Goal: Transaction & Acquisition: Purchase product/service

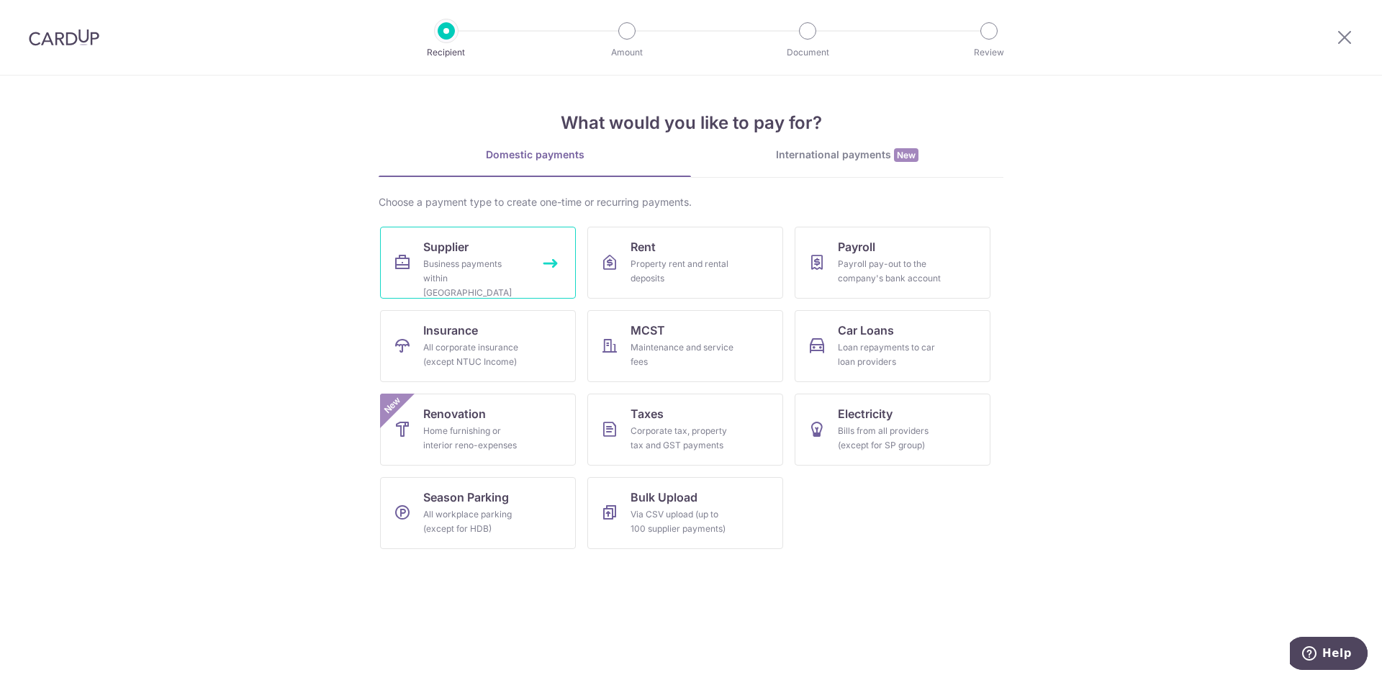
click at [508, 274] on div "Business payments within Singapore" at bounding box center [475, 278] width 104 height 43
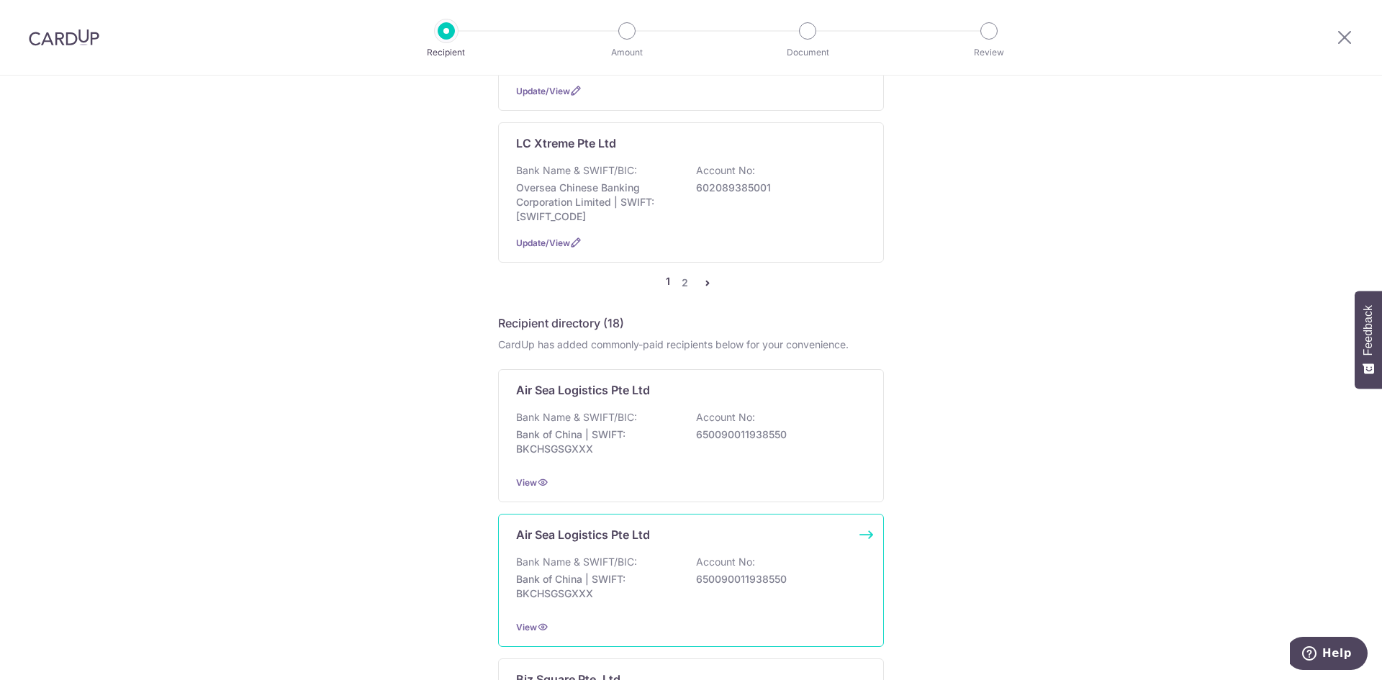
scroll to position [1368, 0]
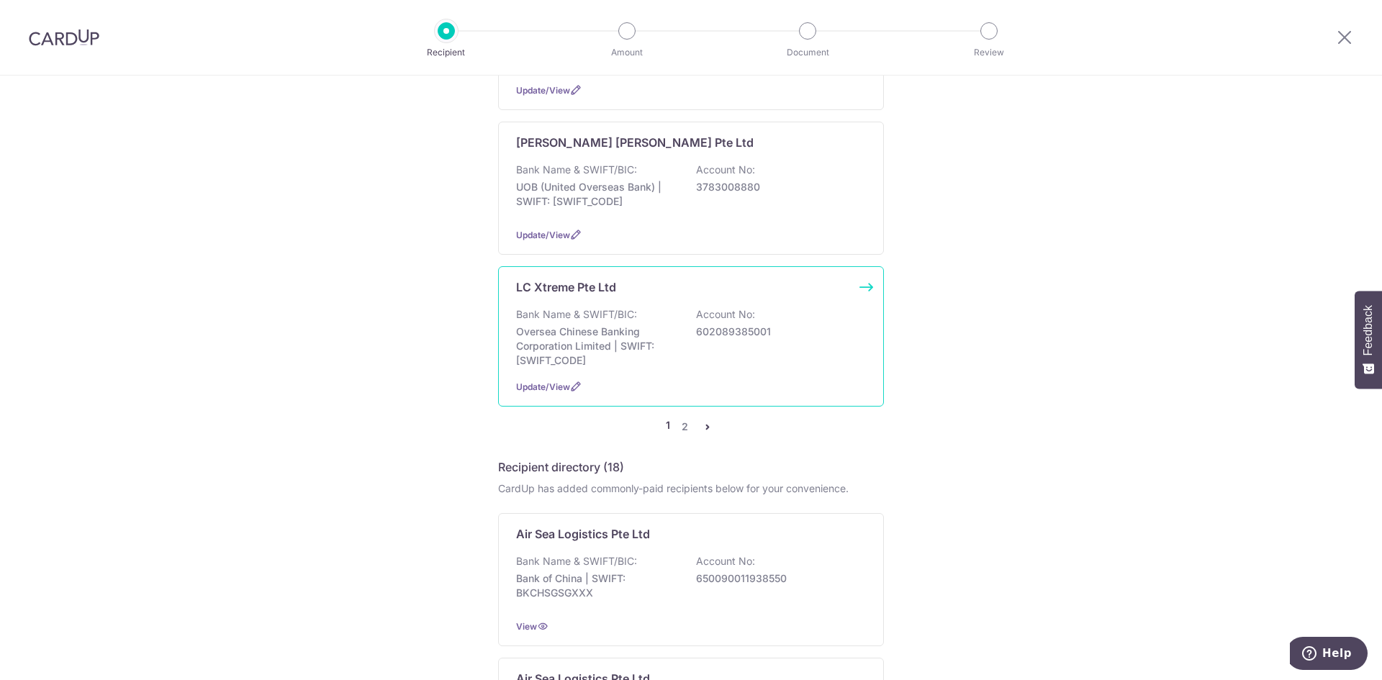
click at [638, 325] on p "Oversea Chinese Banking Corporation Limited | SWIFT: OCBCSGSGXXX" at bounding box center [596, 346] width 161 height 43
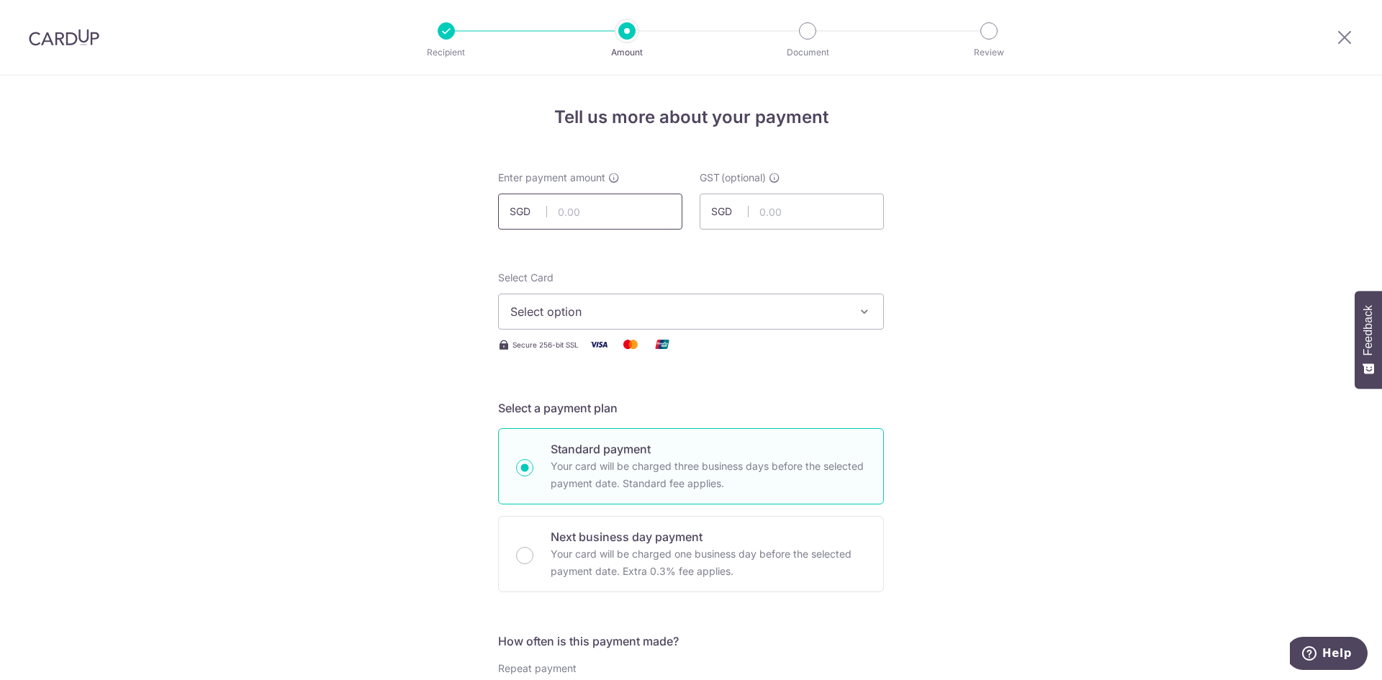
click at [624, 217] on input "text" at bounding box center [590, 212] width 184 height 36
type input "650.00"
click at [755, 318] on span "Select option" at bounding box center [678, 311] width 336 height 17
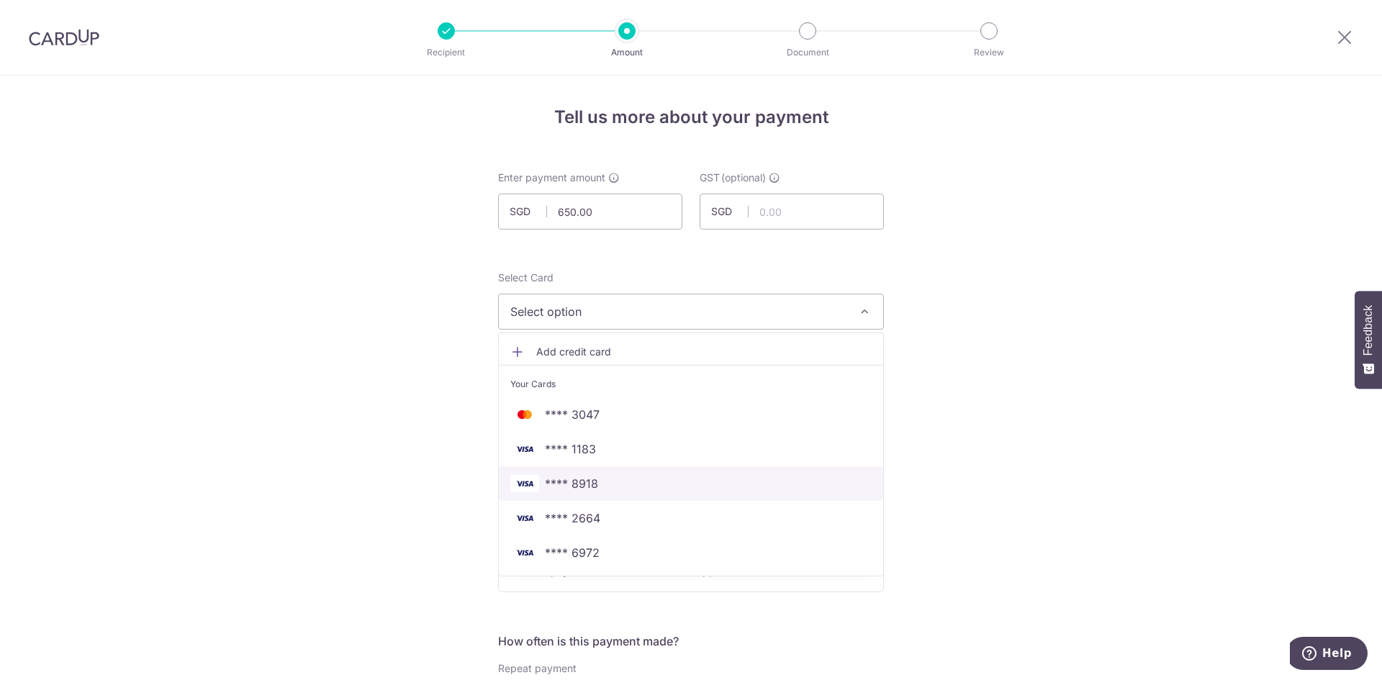
drag, startPoint x: 627, startPoint y: 480, endPoint x: 939, endPoint y: 419, distance: 317.6
click at [627, 480] on span "**** 8918" at bounding box center [690, 483] width 361 height 17
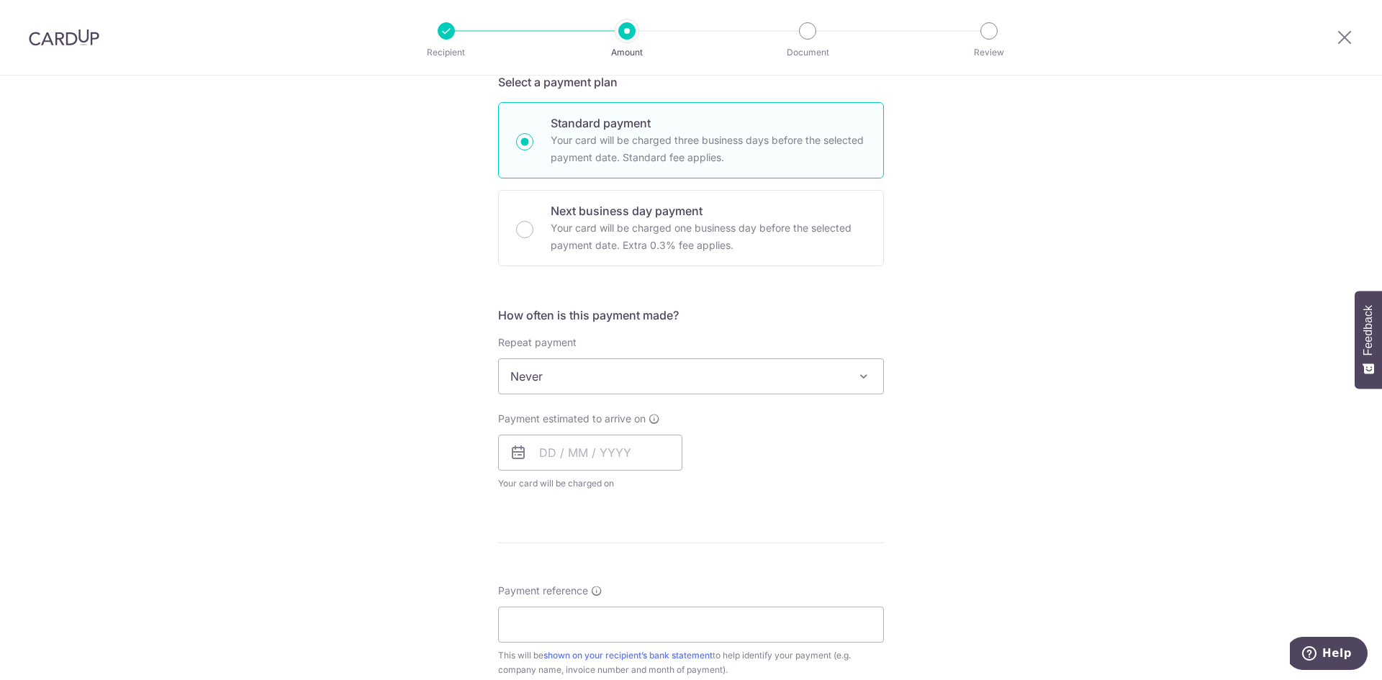
scroll to position [360, 0]
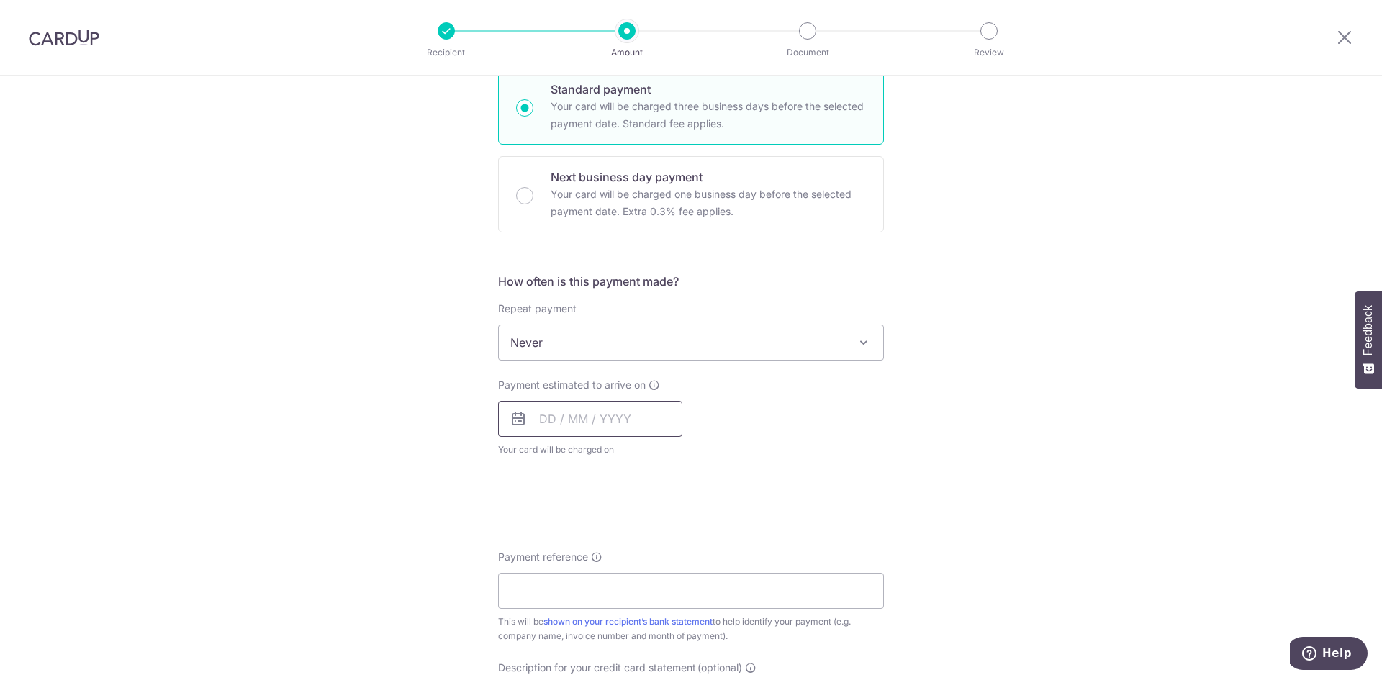
click at [651, 421] on input "text" at bounding box center [590, 419] width 184 height 36
click at [580, 549] on link "9" at bounding box center [585, 550] width 23 height 23
type input "09/09/2025"
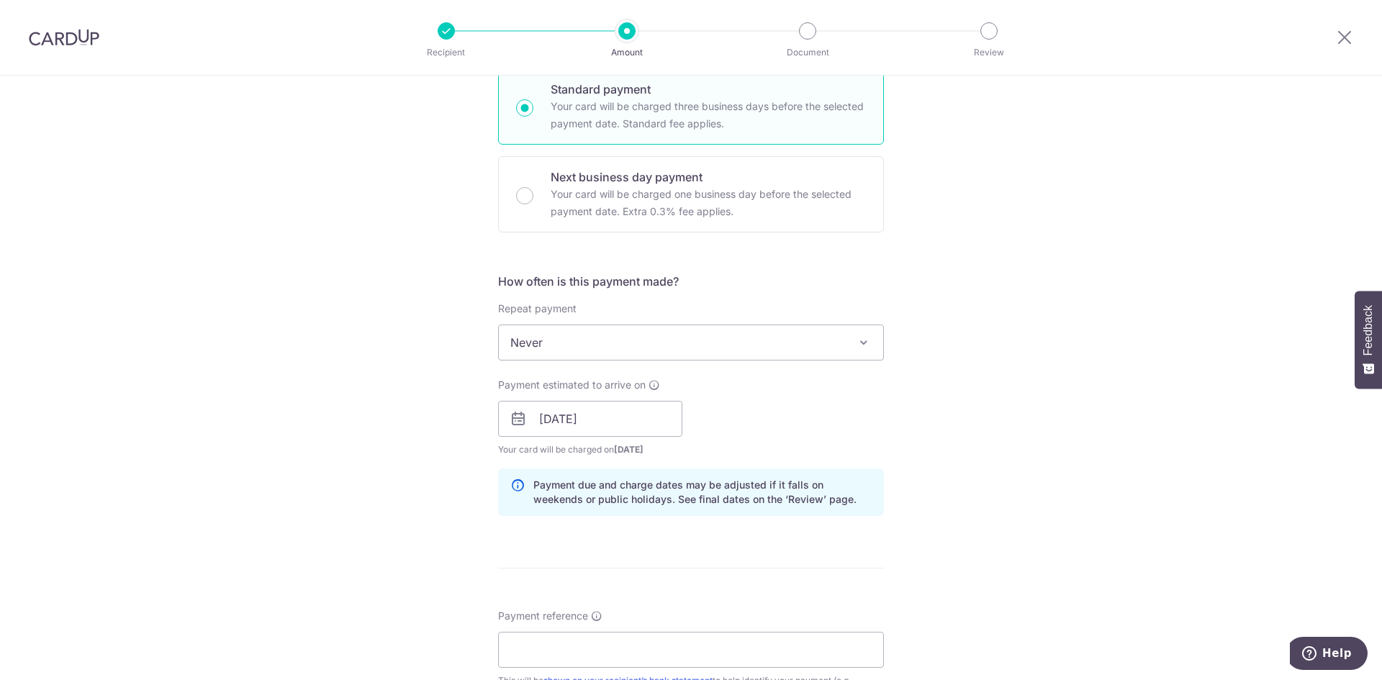
click at [918, 428] on div "Tell us more about your payment Enter payment amount SGD 650.00 650.00 GST (opt…" at bounding box center [691, 445] width 1382 height 1458
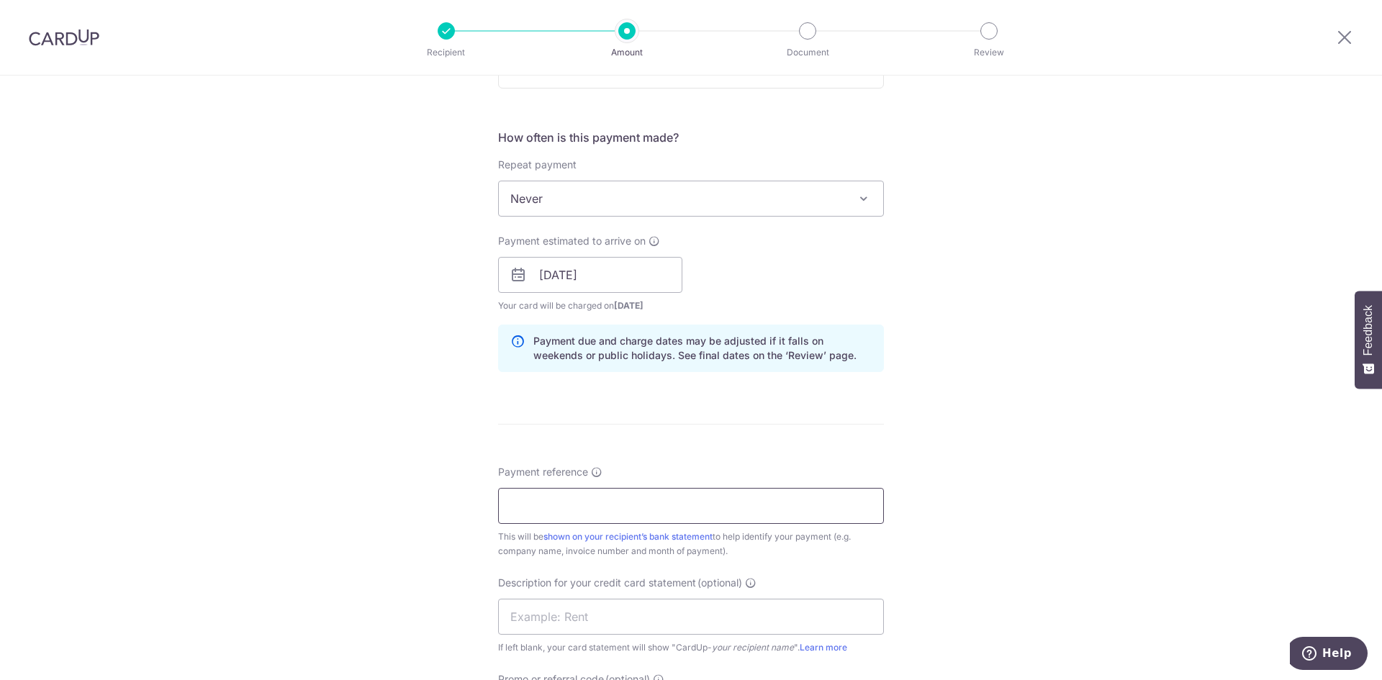
click at [604, 505] on input "Payment reference" at bounding box center [691, 506] width 386 height 36
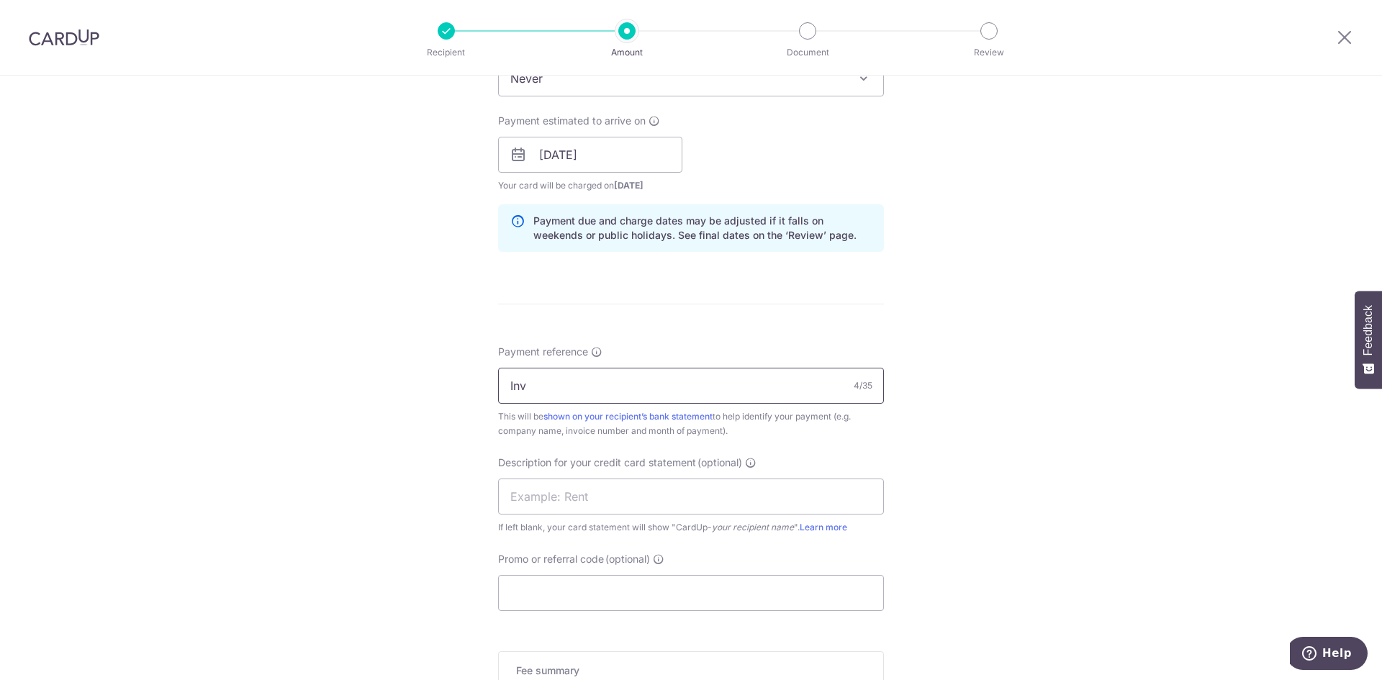
scroll to position [648, 0]
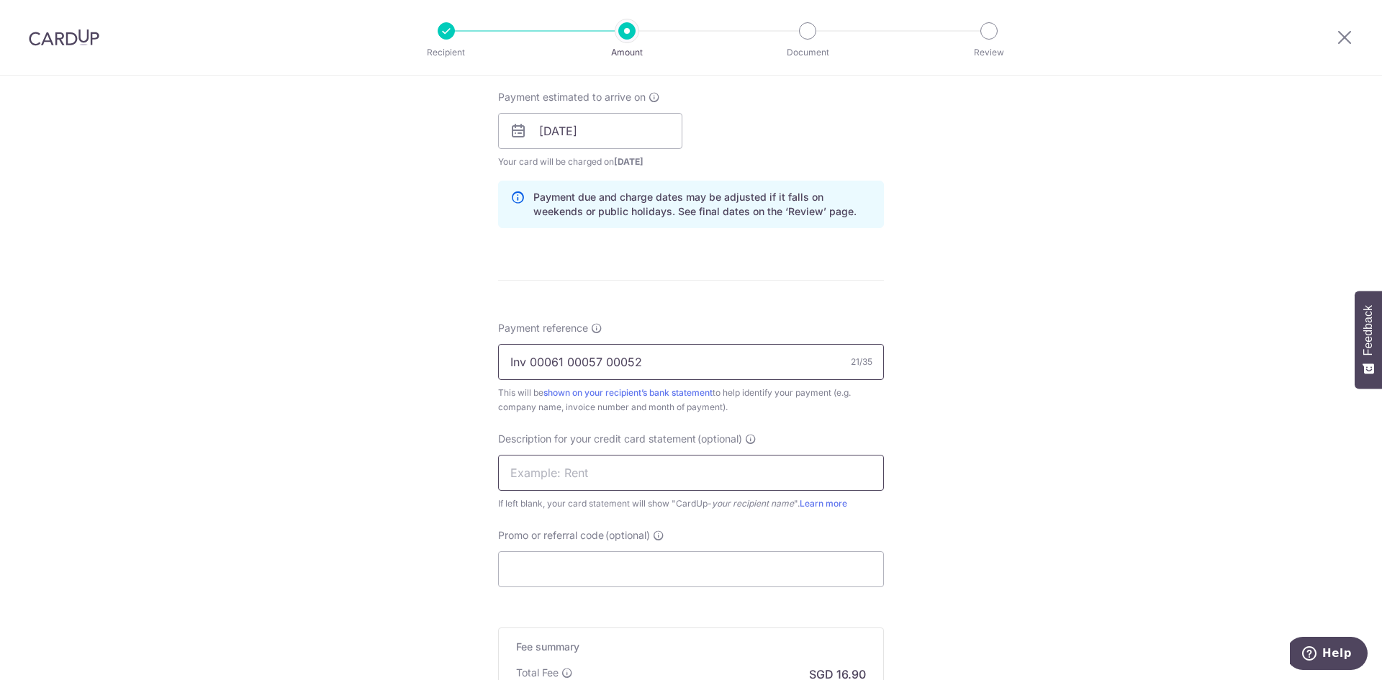
type input "Inv 00061 00057 00052"
click at [619, 483] on input "text" at bounding box center [691, 473] width 386 height 36
type input "168MTL 0508"
click at [641, 559] on input "Promo or referral code (optional)" at bounding box center [691, 570] width 386 height 36
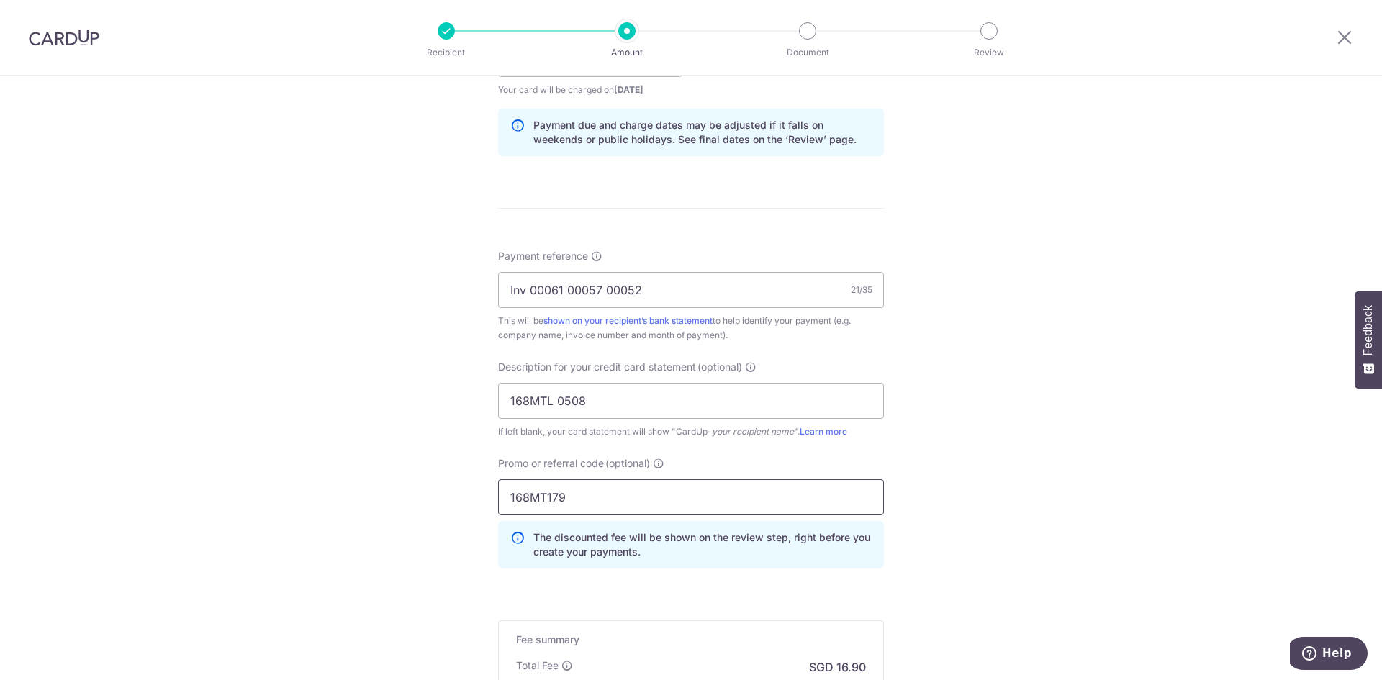
scroll to position [918, 0]
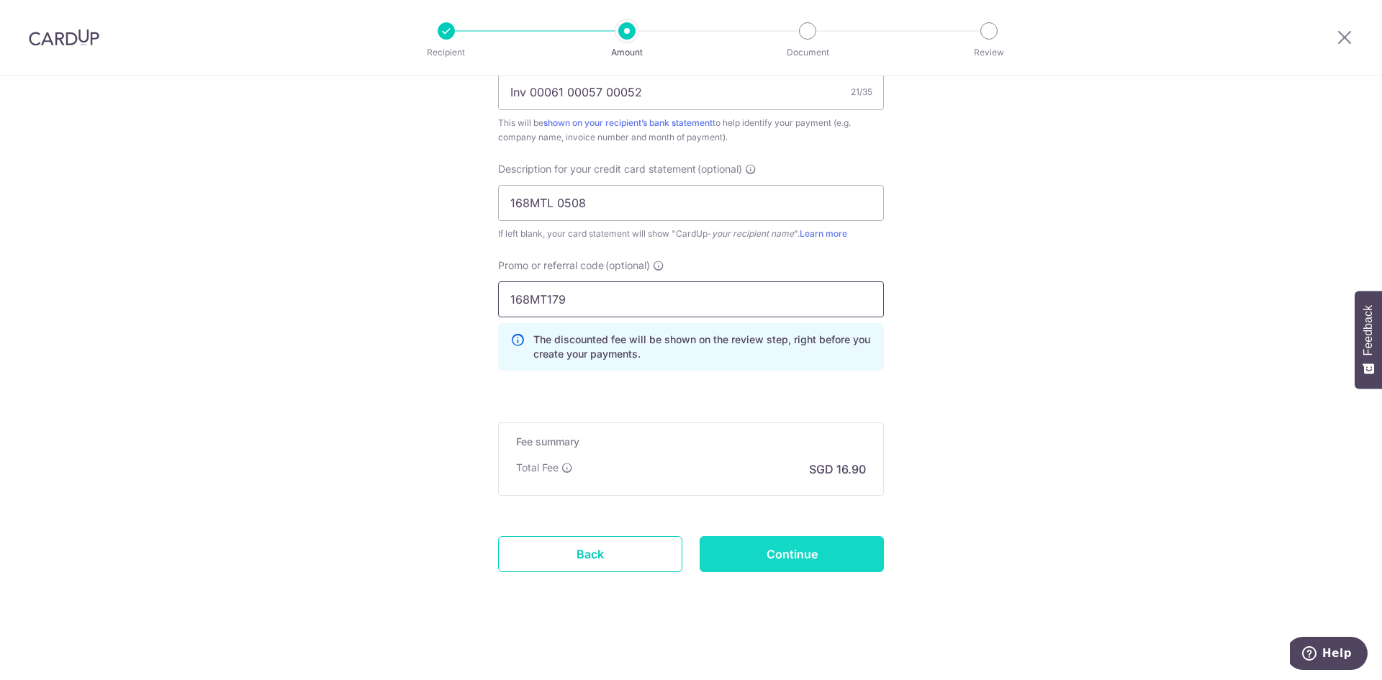
type input "168MT179"
click at [806, 553] on input "Continue" at bounding box center [792, 554] width 184 height 36
type input "Create Schedule"
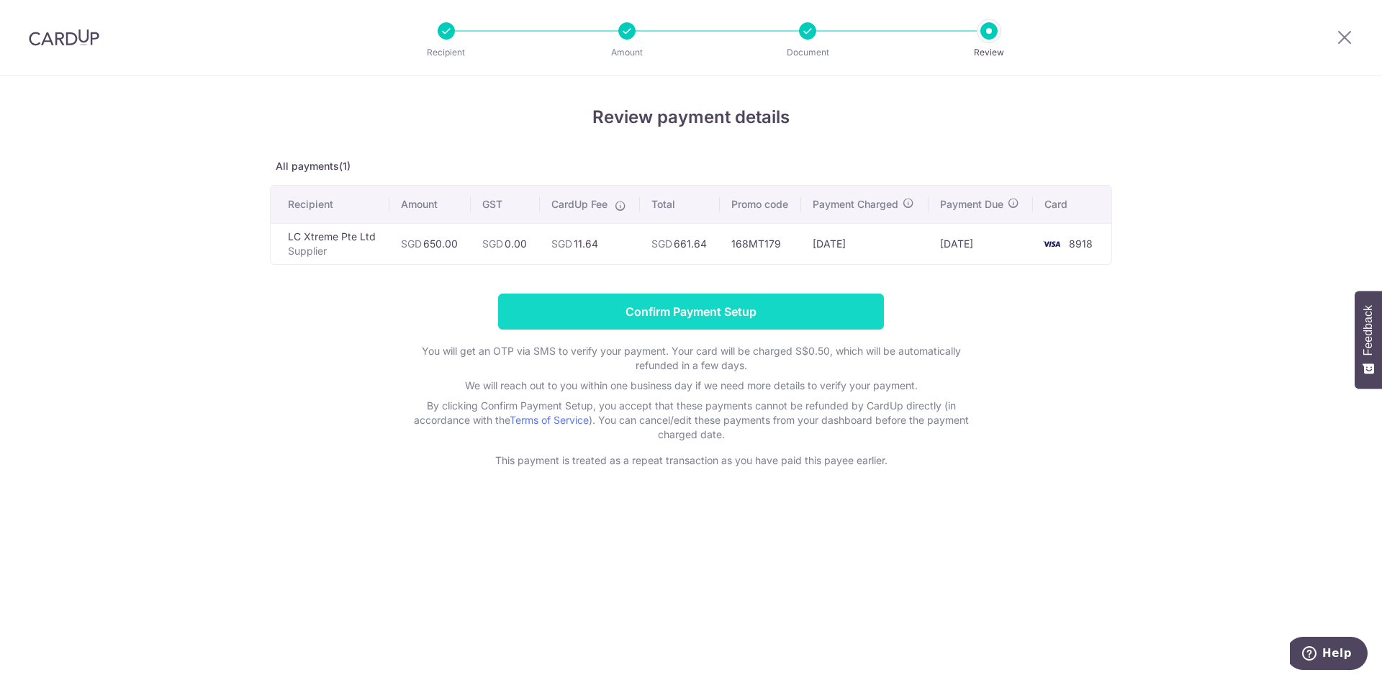
click at [676, 310] on input "Confirm Payment Setup" at bounding box center [691, 312] width 386 height 36
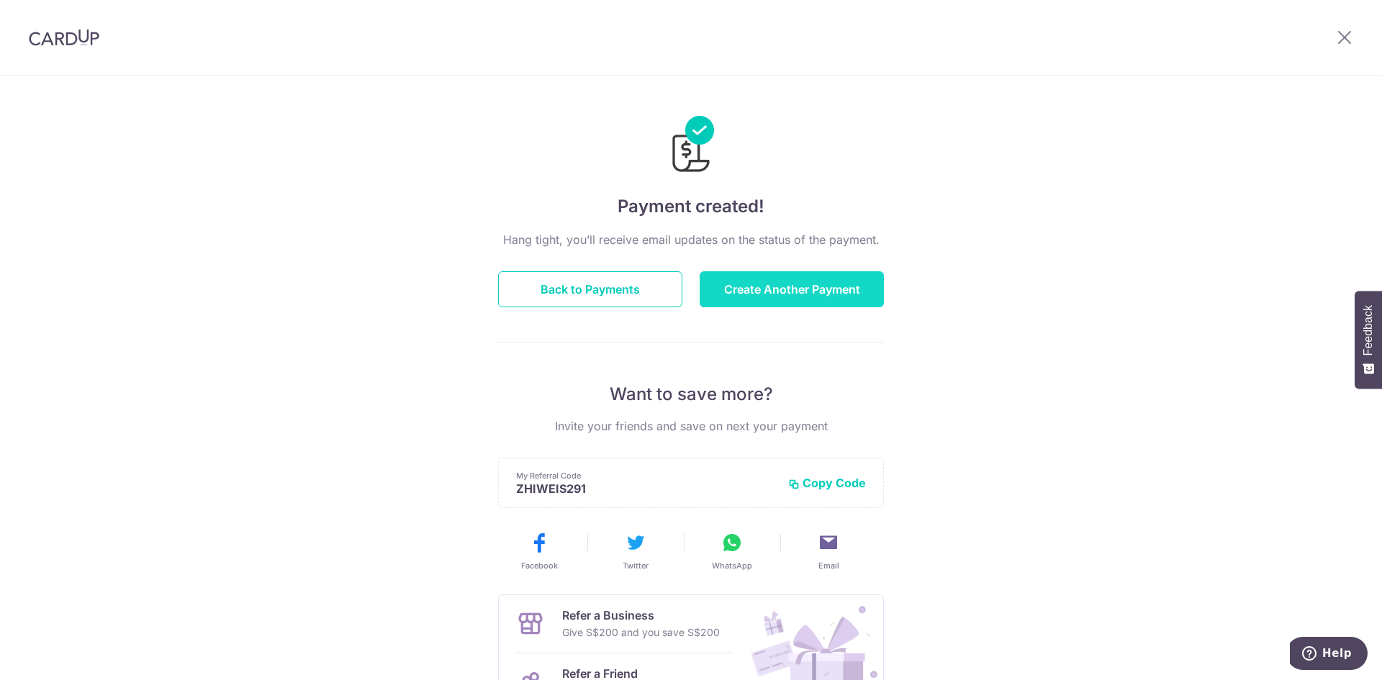
click at [775, 286] on button "Create Another Payment" at bounding box center [792, 289] width 184 height 36
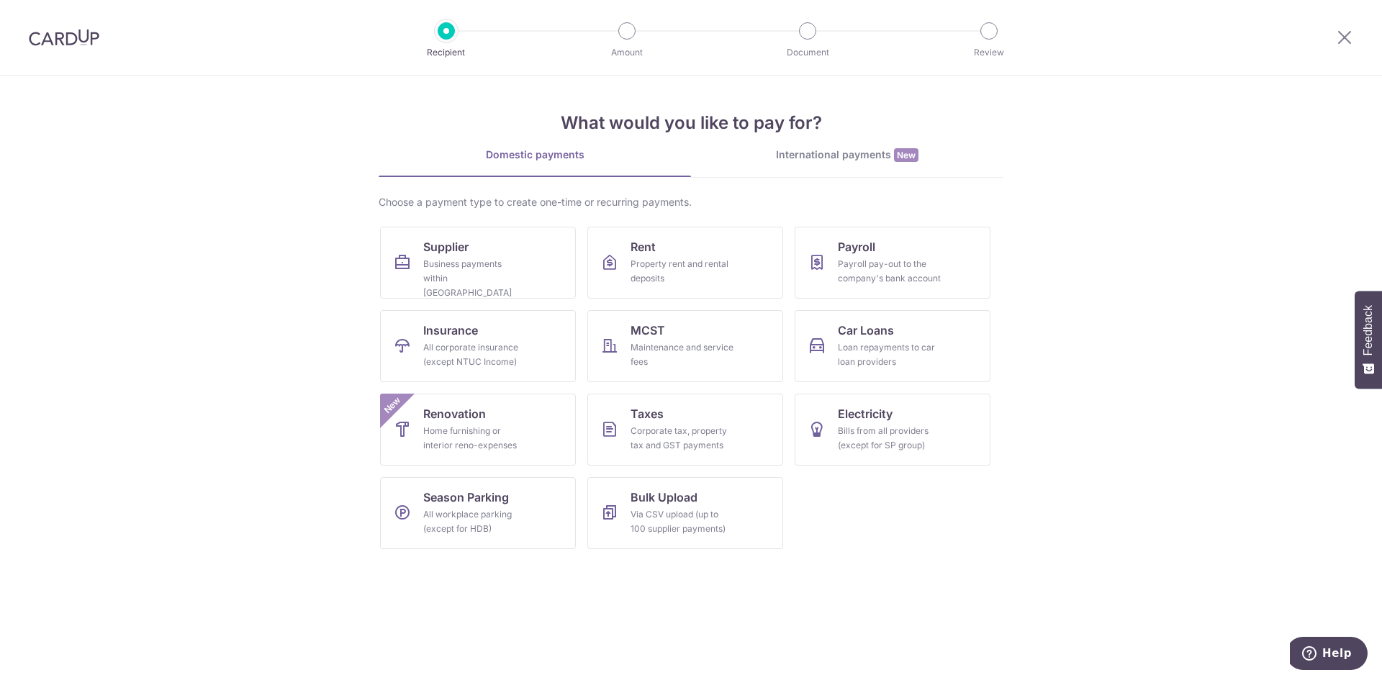
click at [48, 49] on div at bounding box center [64, 37] width 128 height 75
click at [52, 40] on img at bounding box center [64, 37] width 71 height 17
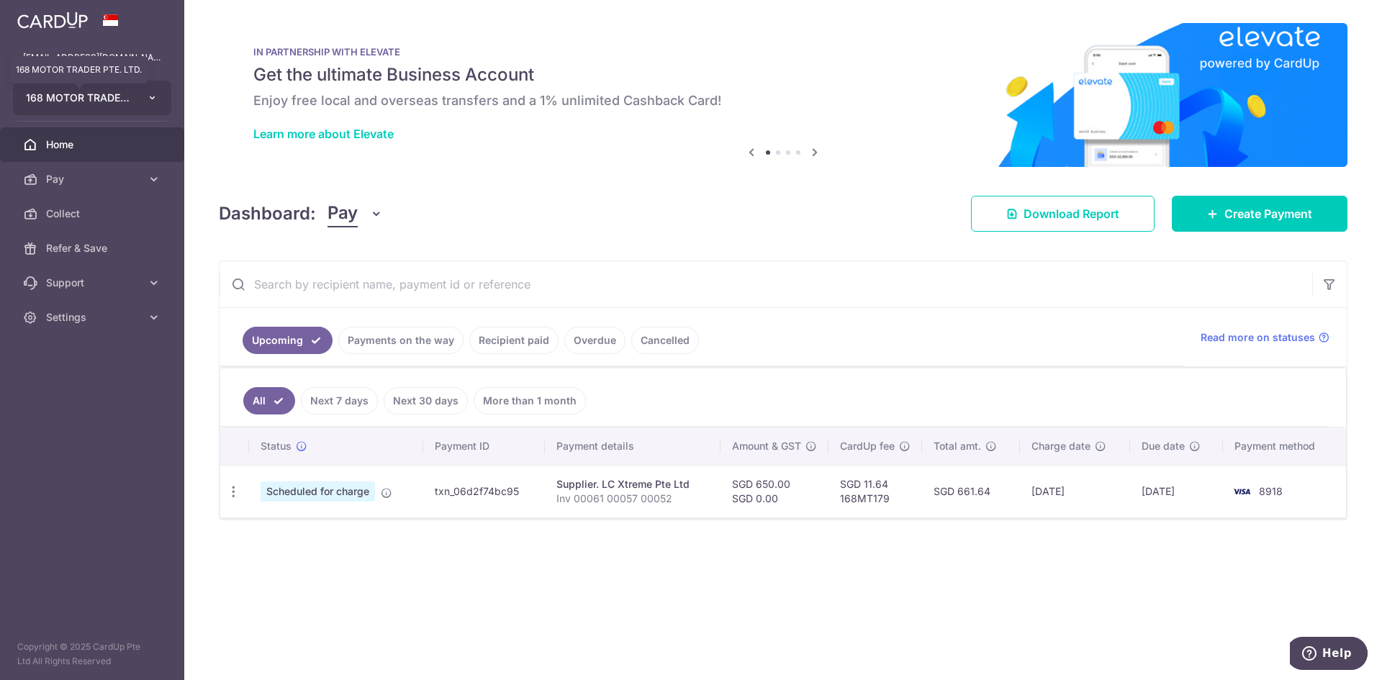
click at [117, 93] on span "168 MOTOR TRADER PTE. LTD." at bounding box center [79, 98] width 107 height 14
click at [574, 204] on div "Dashboard: Pay Pay Collect Download Report Create Payment" at bounding box center [783, 211] width 1129 height 42
click at [107, 63] on p "zhiwei168sgmt@gmail.com" at bounding box center [92, 57] width 138 height 14
click at [127, 314] on span "Settings" at bounding box center [93, 317] width 95 height 14
click at [68, 390] on span "Logout" at bounding box center [93, 386] width 95 height 14
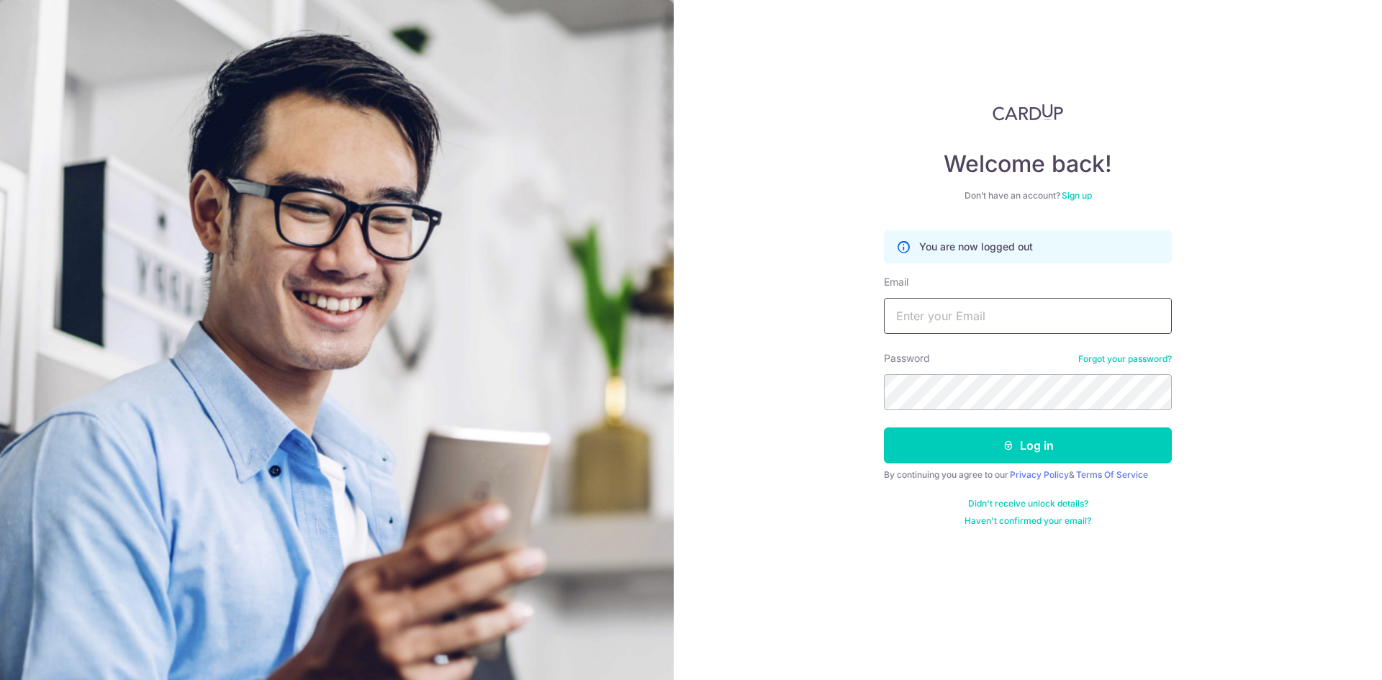
click at [982, 304] on input "Email" at bounding box center [1028, 316] width 288 height 36
type input "[EMAIL_ADDRESS][DOMAIN_NAME]"
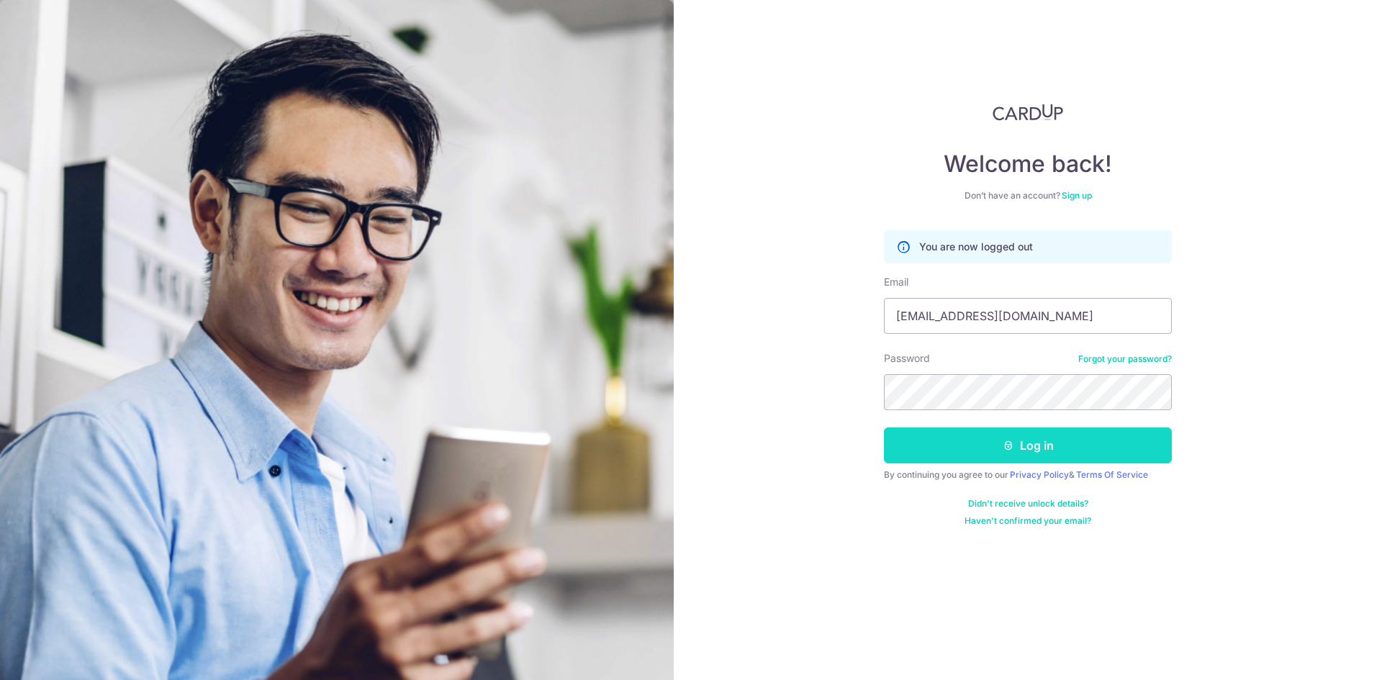
click at [1032, 451] on button "Log in" at bounding box center [1028, 446] width 288 height 36
